Goal: Task Accomplishment & Management: Complete application form

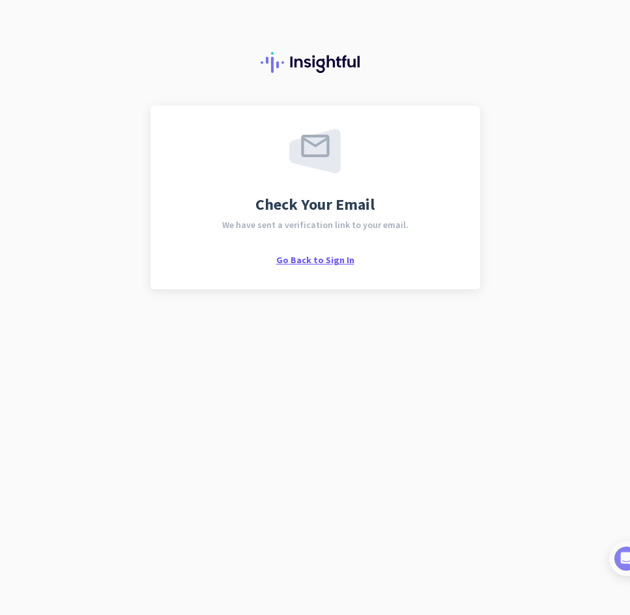
click at [303, 261] on span "Go Back to Sign In" at bounding box center [315, 260] width 78 height 12
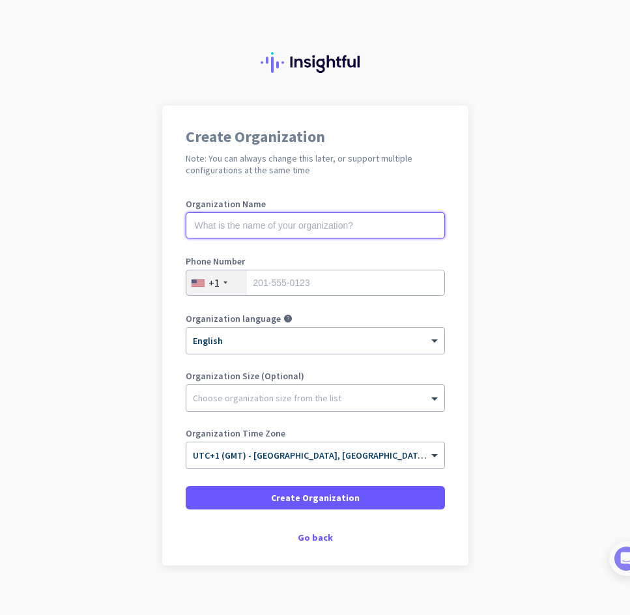
click at [277, 226] on input "text" at bounding box center [315, 225] width 259 height 26
type input "Mercor"
click at [223, 283] on div at bounding box center [225, 282] width 4 height 3
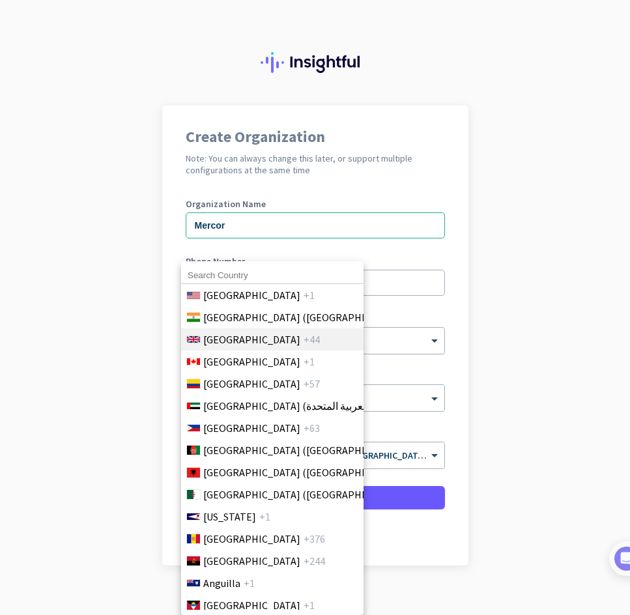
click at [242, 342] on span "[GEOGRAPHIC_DATA]" at bounding box center [251, 339] width 97 height 16
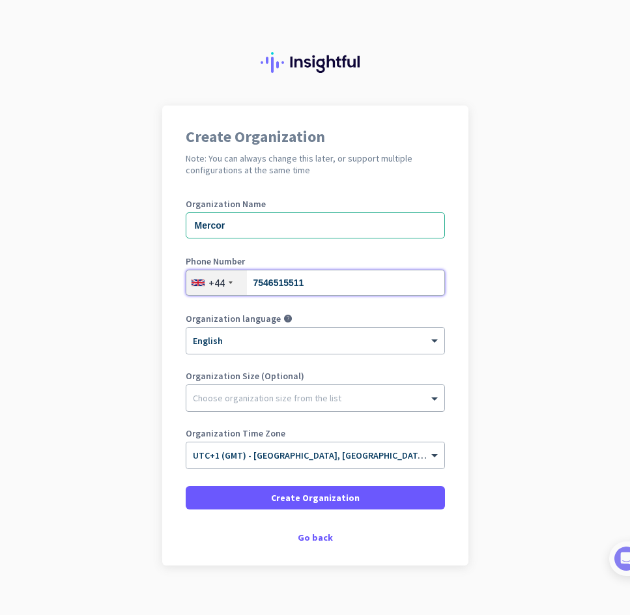
type input "7546515511"
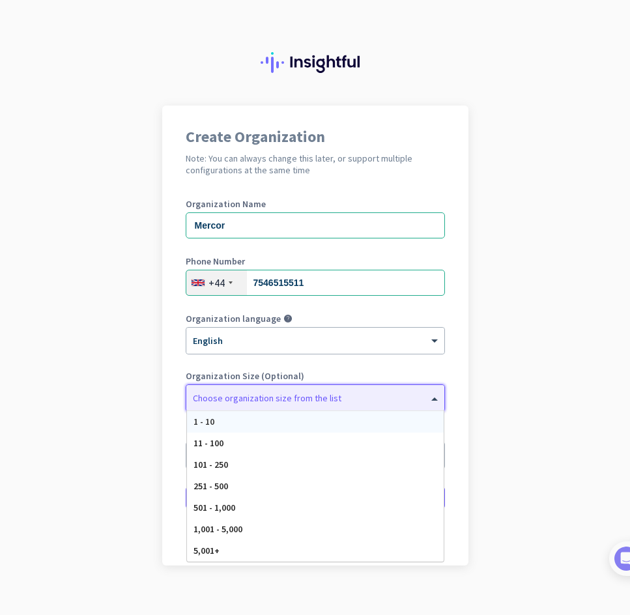
click at [217, 399] on div at bounding box center [315, 394] width 258 height 13
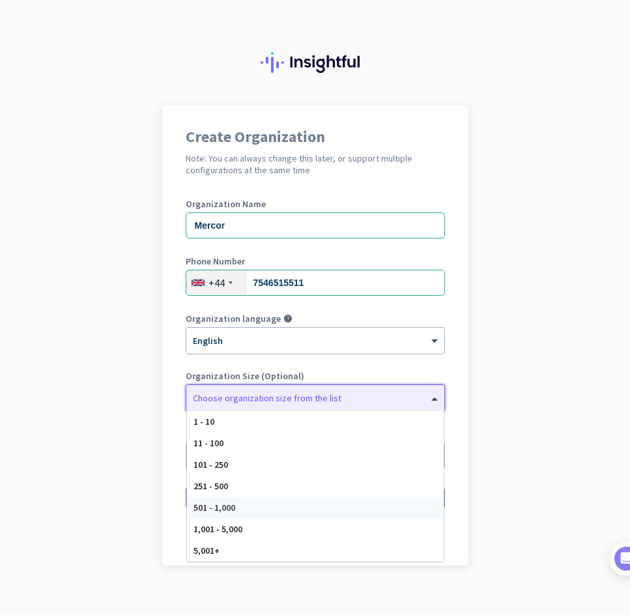
scroll to position [16, 0]
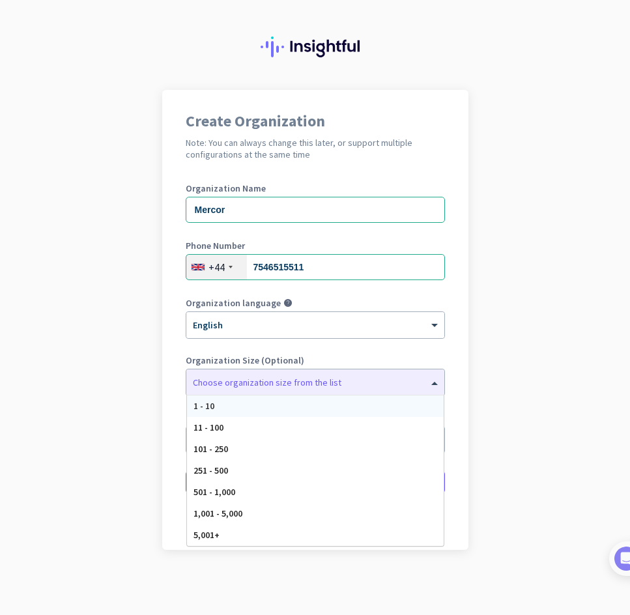
click at [229, 344] on div "Organization language help × English" at bounding box center [315, 324] width 259 height 52
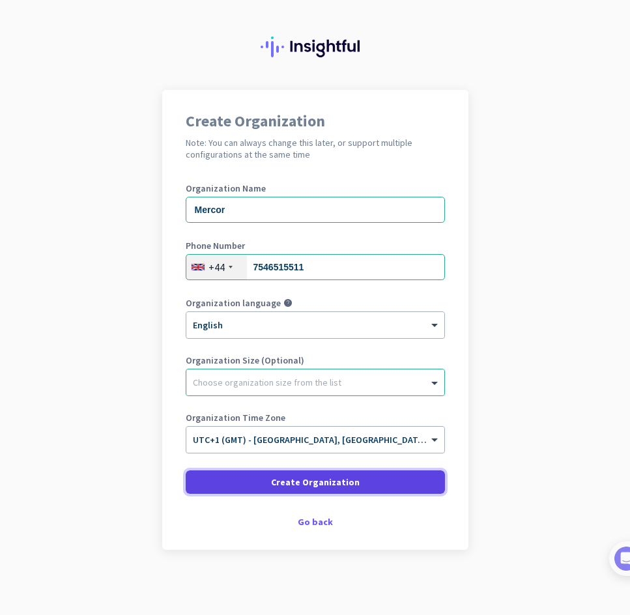
click at [331, 484] on span "Create Organization" at bounding box center [315, 481] width 89 height 13
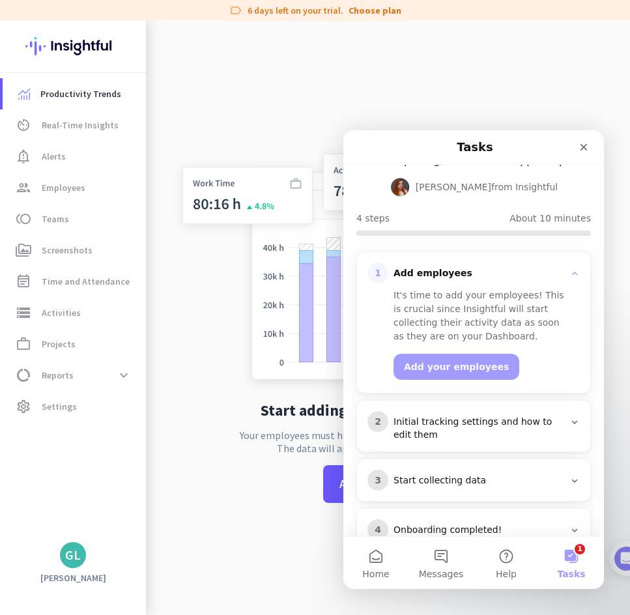
scroll to position [124, 0]
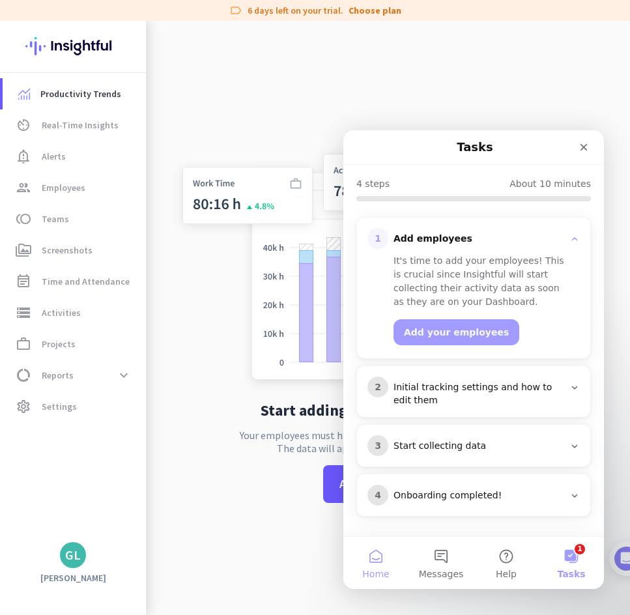
click at [379, 563] on button "Home" at bounding box center [375, 563] width 65 height 52
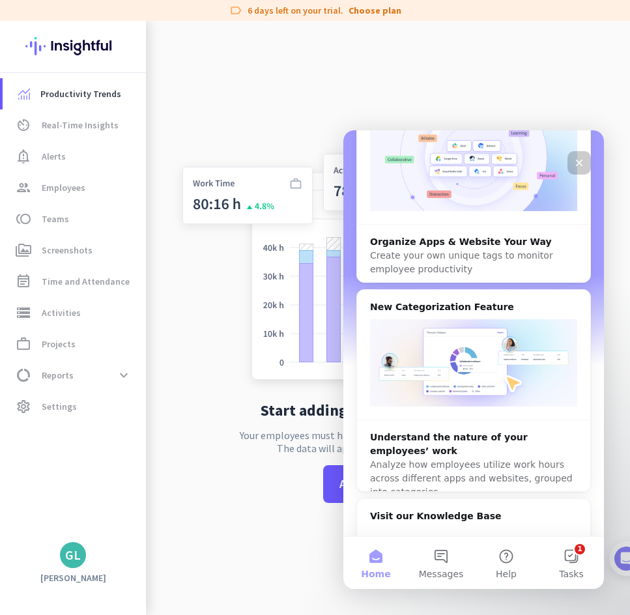
scroll to position [563, 0]
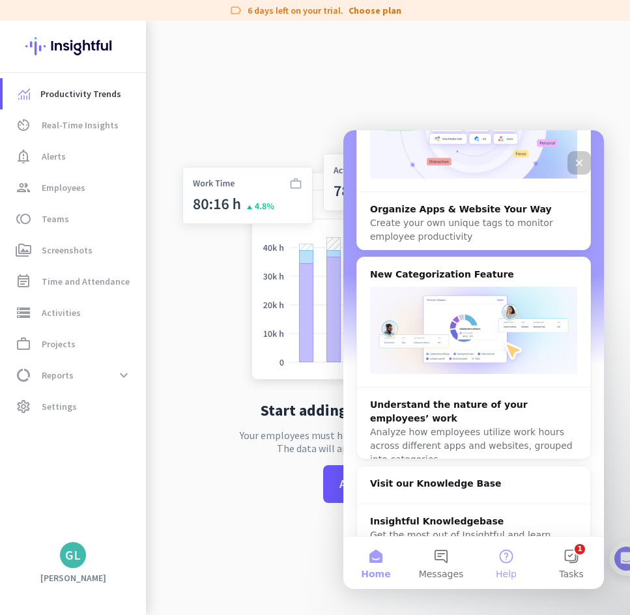
click at [513, 562] on button "Help" at bounding box center [505, 563] width 65 height 52
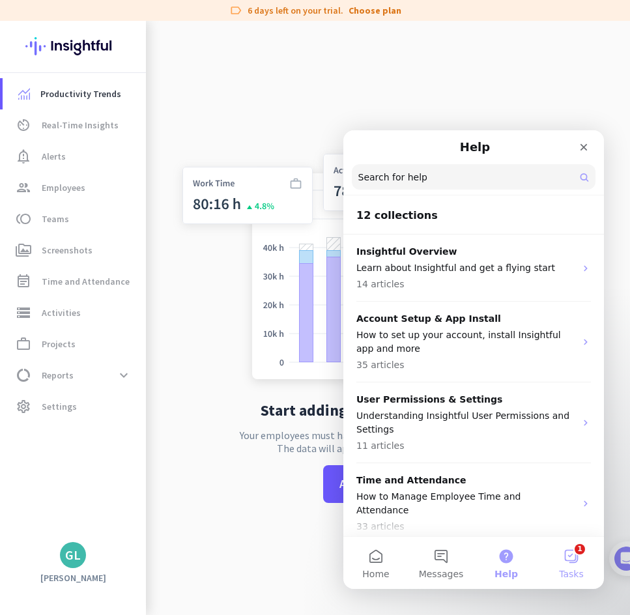
click at [573, 556] on button "1 Tasks" at bounding box center [571, 563] width 65 height 52
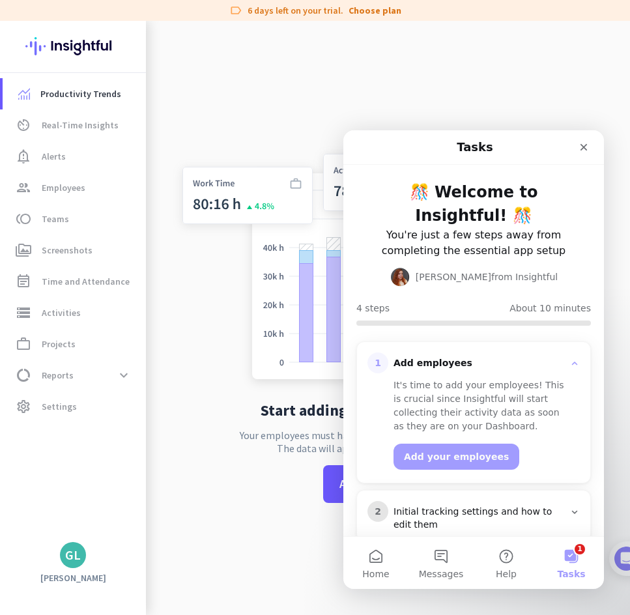
scroll to position [124, 0]
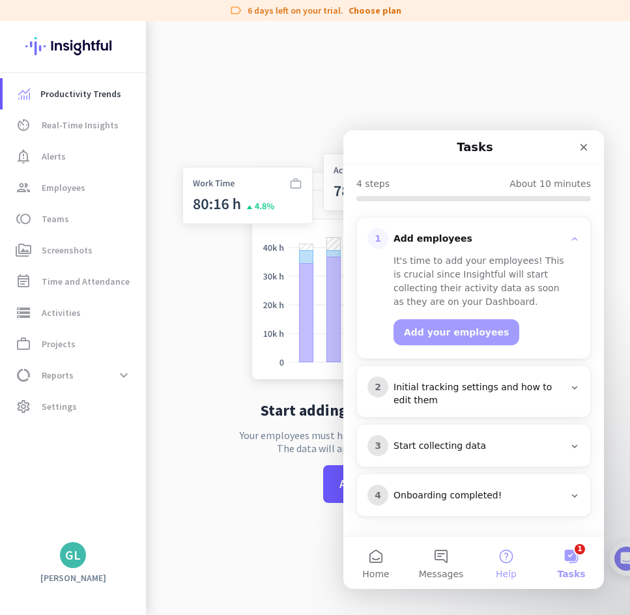
click at [501, 569] on span "Help" at bounding box center [506, 573] width 21 height 9
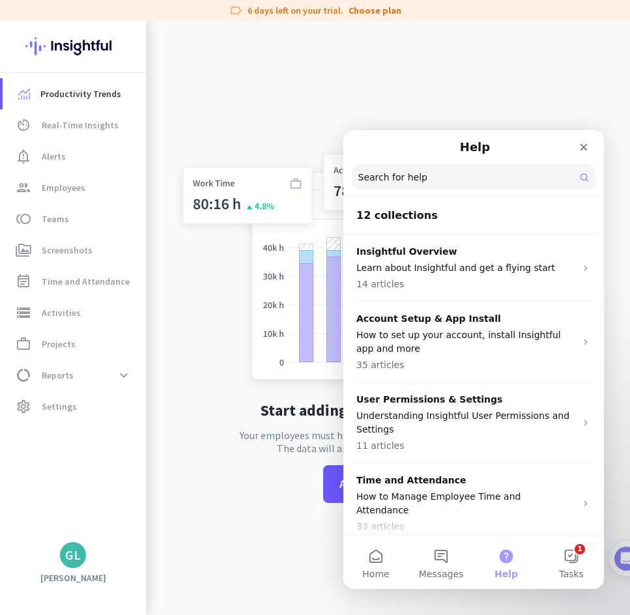
click at [62, 562] on div "GL" at bounding box center [73, 555] width 26 height 26
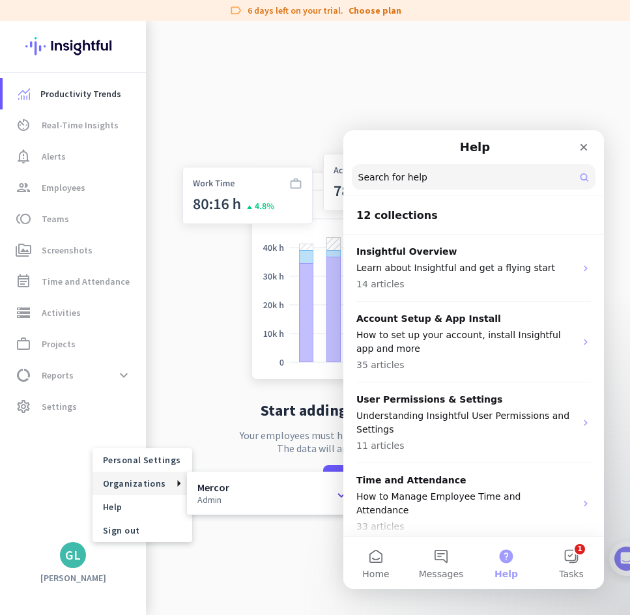
click at [240, 496] on div "Mercor admin check" at bounding box center [278, 493] width 162 height 22
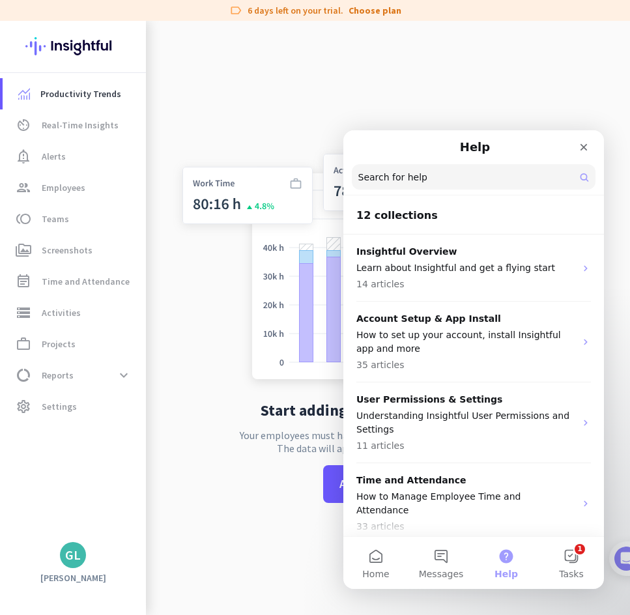
click at [72, 553] on div "GL" at bounding box center [73, 554] width 16 height 13
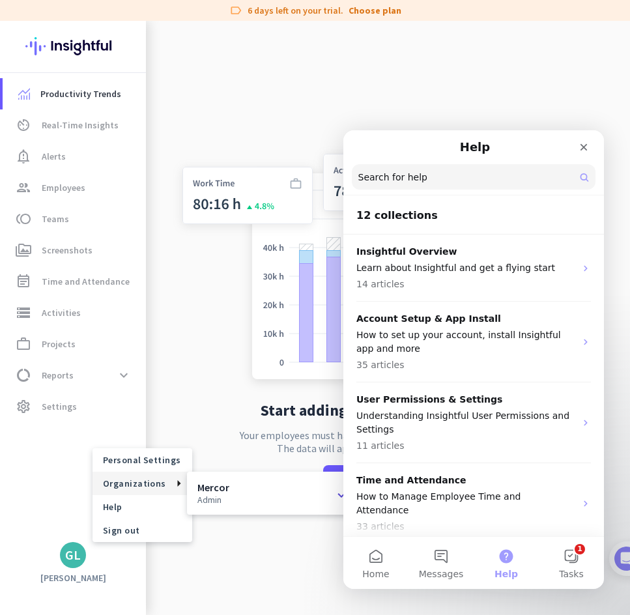
click at [338, 496] on icon "check" at bounding box center [346, 493] width 23 height 16
